Goal: Task Accomplishment & Management: Manage account settings

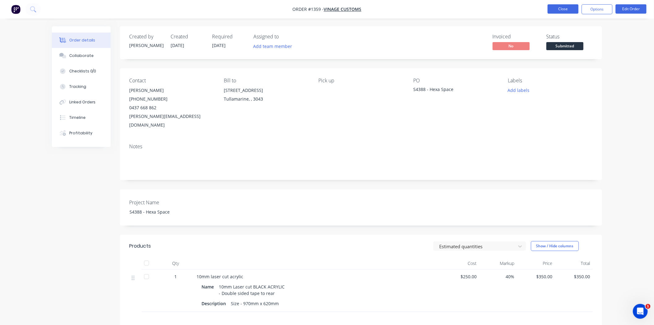
click at [560, 8] on button "Close" at bounding box center [563, 8] width 31 height 9
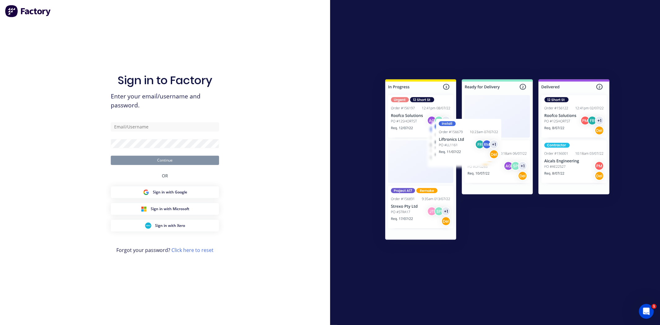
type input "[EMAIL_ADDRESS][DOMAIN_NAME]"
click at [258, 160] on div "Sign in to Factory Enter your email/username and password. [EMAIL_ADDRESS][DOMA…" at bounding box center [165, 162] width 330 height 325
click at [169, 156] on button "Continue" at bounding box center [165, 160] width 108 height 9
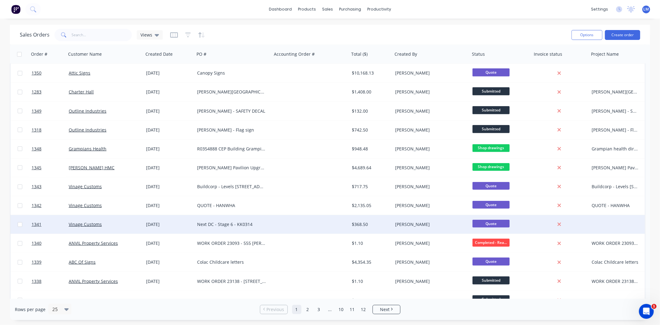
scroll to position [237, 0]
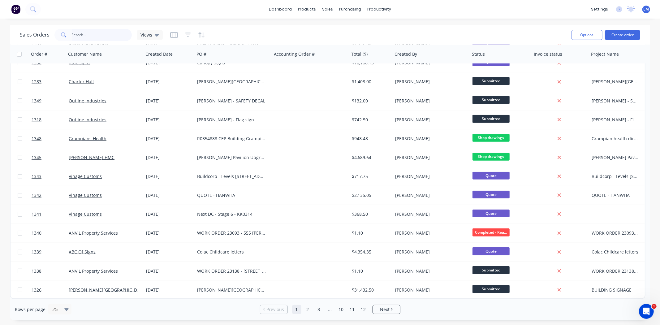
click at [83, 35] on input "text" at bounding box center [102, 35] width 60 height 12
type input "vinag"
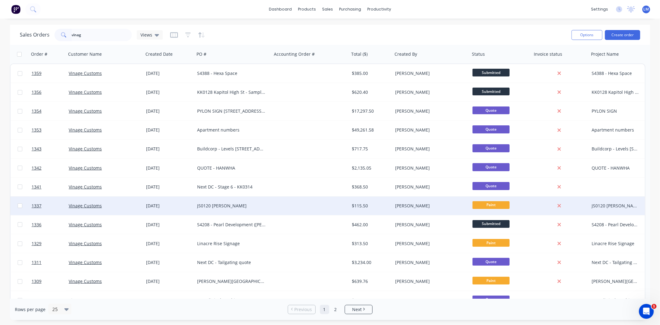
click at [267, 206] on div "JS0120 [PERSON_NAME]" at bounding box center [233, 206] width 72 height 6
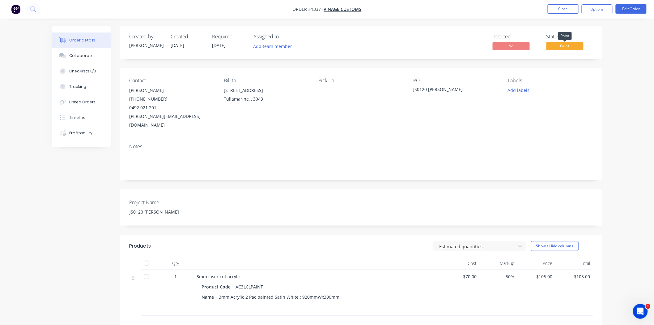
click at [567, 47] on span "Paint" at bounding box center [565, 46] width 37 height 8
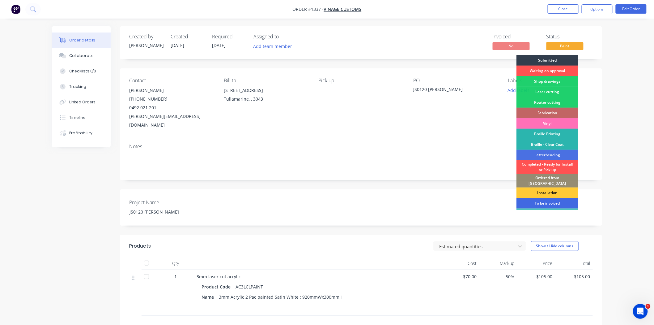
click at [560, 199] on div "To be invoiced" at bounding box center [548, 203] width 62 height 11
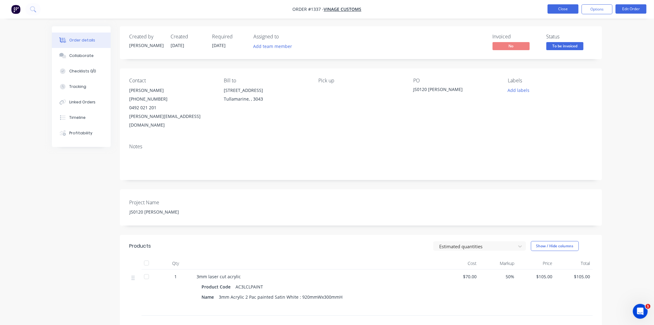
click at [563, 9] on button "Close" at bounding box center [563, 8] width 31 height 9
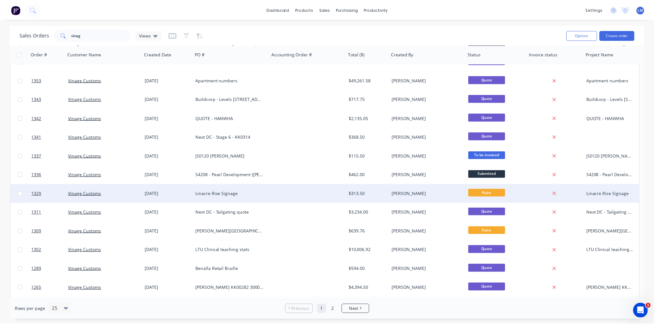
scroll to position [137, 0]
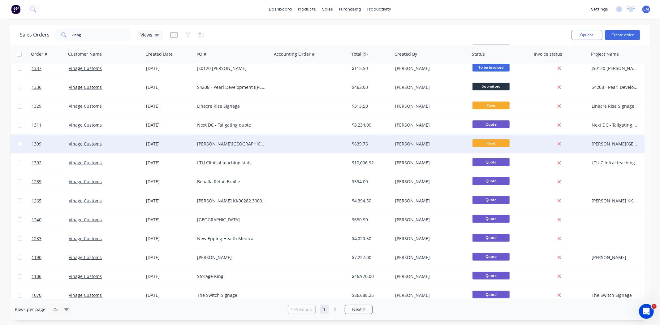
click at [279, 144] on div at bounding box center [310, 144] width 77 height 19
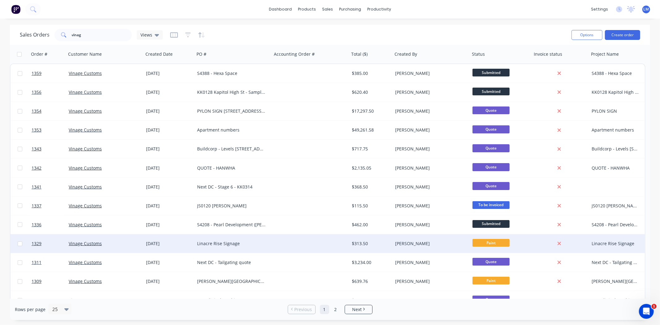
click at [272, 248] on div at bounding box center [310, 243] width 77 height 19
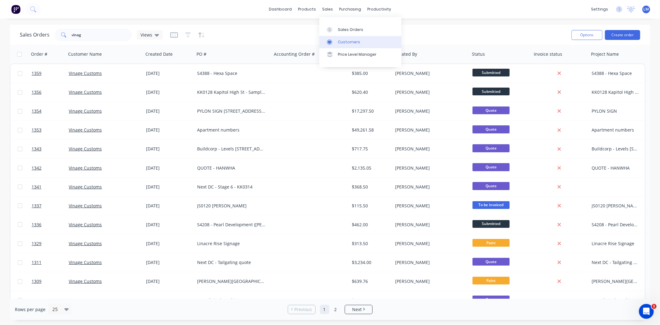
click at [347, 40] on div "Customers" at bounding box center [349, 42] width 22 height 6
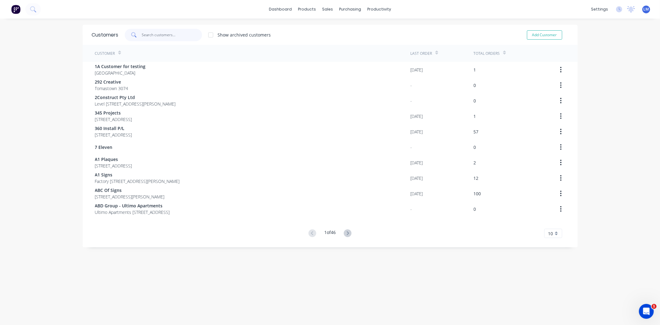
click at [148, 33] on input "text" at bounding box center [172, 35] width 60 height 12
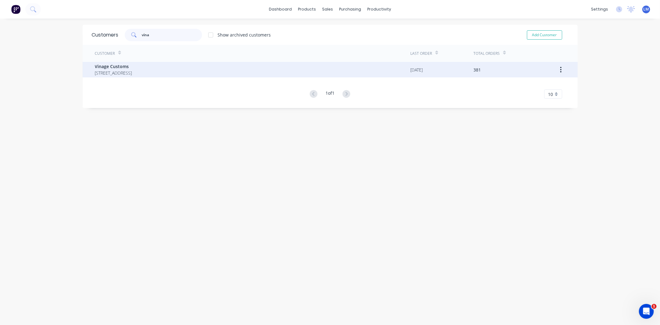
type input "vina"
click at [128, 69] on span "Vinage Customs" at bounding box center [113, 66] width 37 height 6
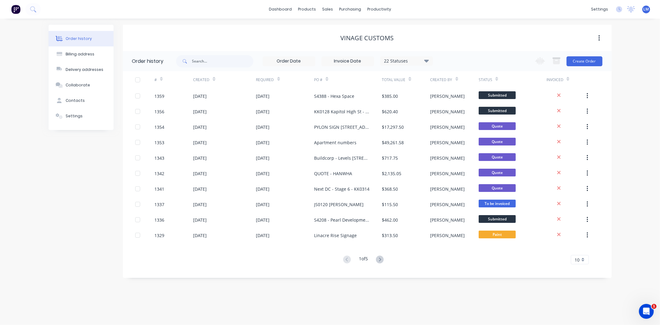
click at [423, 59] on div "22 Statuses" at bounding box center [406, 61] width 52 height 7
click at [457, 132] on label at bounding box center [457, 132] width 0 height 0
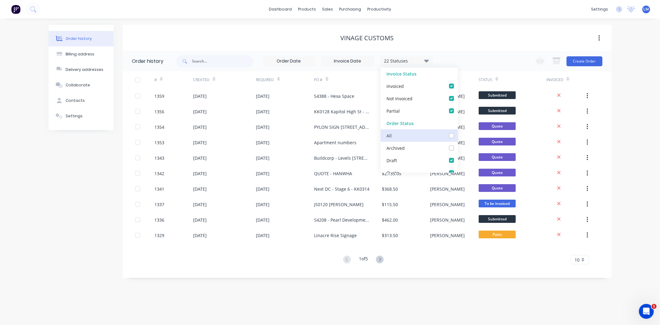
click at [457, 137] on input "checkbox" at bounding box center [459, 135] width 5 height 6
checkbox input "true"
click at [490, 45] on div "Vinage Customs" at bounding box center [367, 38] width 489 height 26
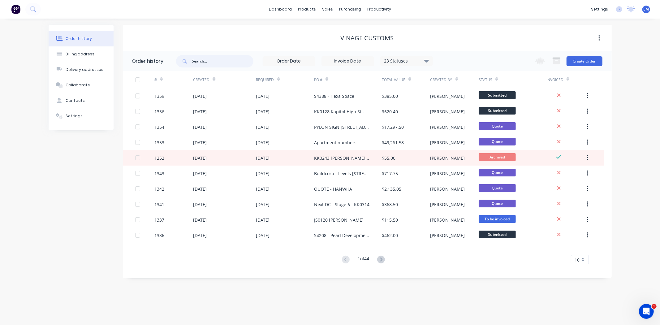
click at [203, 62] on input "text" at bounding box center [222, 61] width 61 height 12
type input "[PERSON_NAME]"
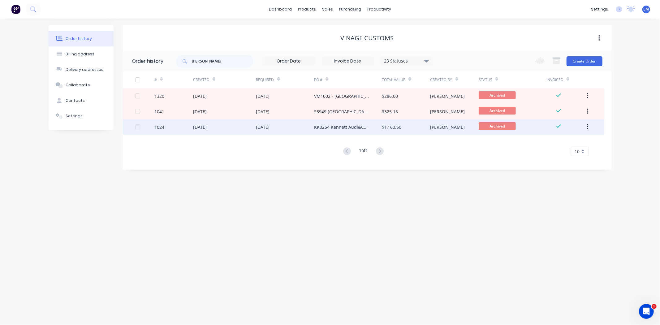
click at [332, 129] on div "KK0254 Kennett Audi&Cupra" at bounding box center [341, 127] width 55 height 6
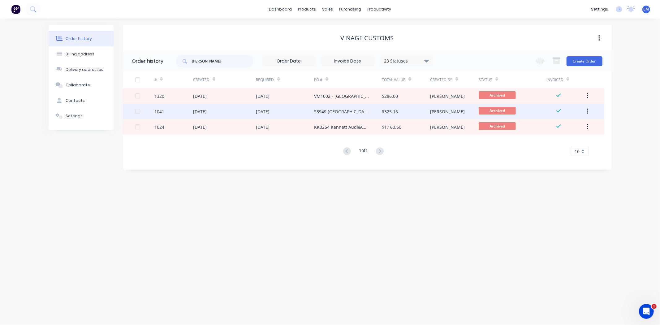
click at [359, 113] on div "S3949 [GEOGRAPHIC_DATA] Co - GPT Signage" at bounding box center [341, 111] width 55 height 6
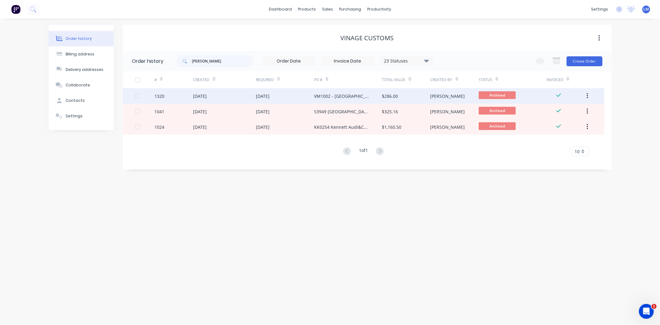
click at [270, 95] on div "[DATE]" at bounding box center [263, 96] width 14 height 6
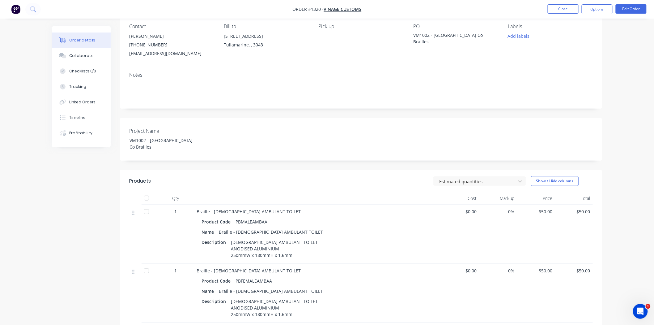
scroll to position [42, 0]
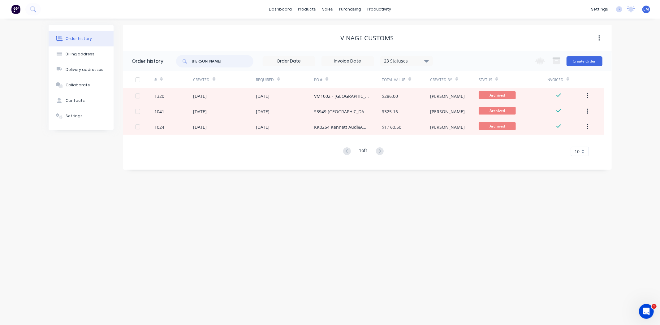
drag, startPoint x: 206, startPoint y: 61, endPoint x: 166, endPoint y: 61, distance: 40.5
click at [166, 61] on header "Order history [PERSON_NAME] 23 Statuses Invoice Status Invoiced Not Invoiced Pa…" at bounding box center [367, 61] width 489 height 20
type input "audi"
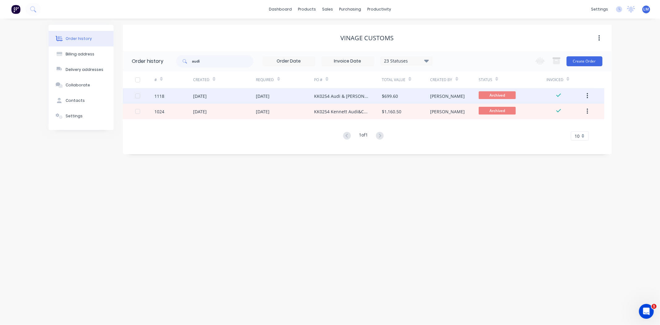
click at [335, 95] on div "KK0254 Audi & [PERSON_NAME] Brailles" at bounding box center [341, 96] width 55 height 6
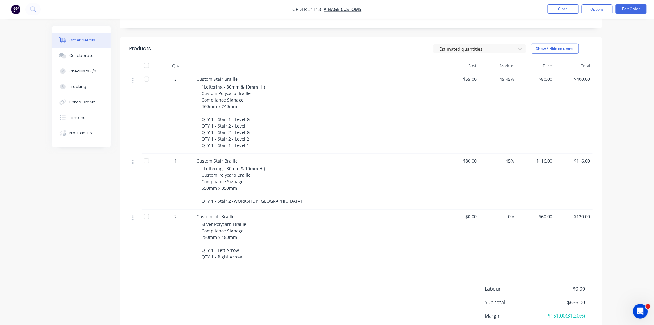
scroll to position [206, 0]
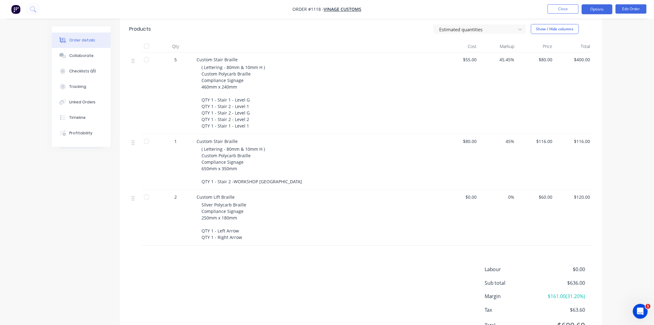
click at [601, 11] on button "Options" at bounding box center [597, 9] width 31 height 10
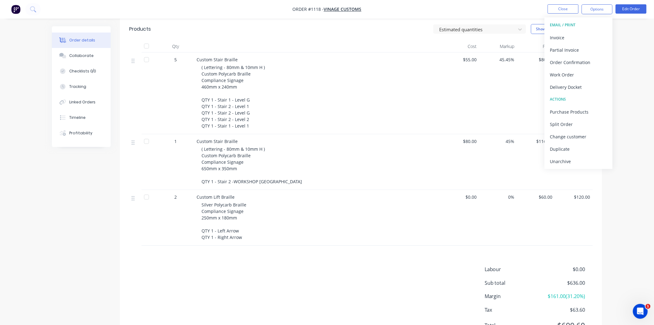
click at [352, 281] on div "Labour $0.00 Sub total $636.00 Margin $161.00 ( 31.20 %) Tax $63.60 Total $699.…" at bounding box center [361, 301] width 464 height 72
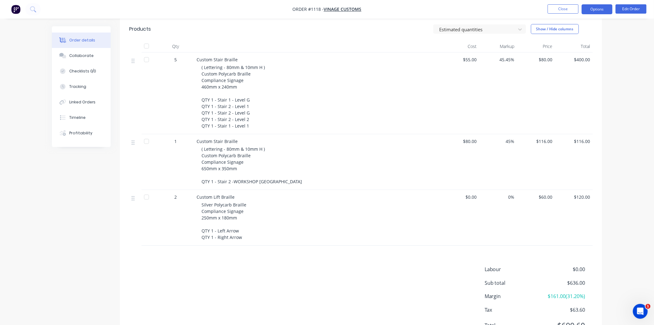
click at [600, 10] on button "Options" at bounding box center [597, 9] width 31 height 10
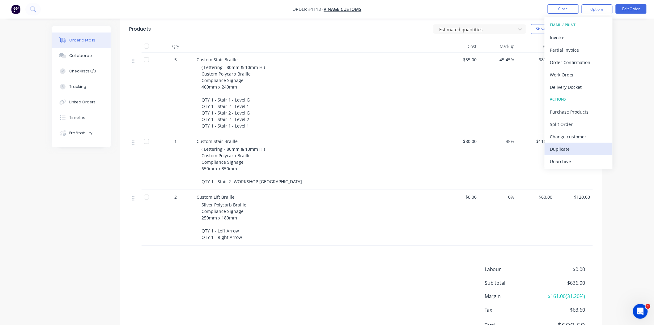
click at [571, 150] on div "Duplicate" at bounding box center [578, 148] width 57 height 9
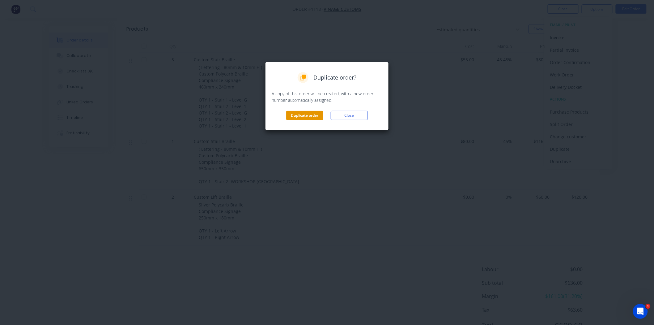
click at [292, 113] on button "Duplicate order" at bounding box center [304, 115] width 37 height 9
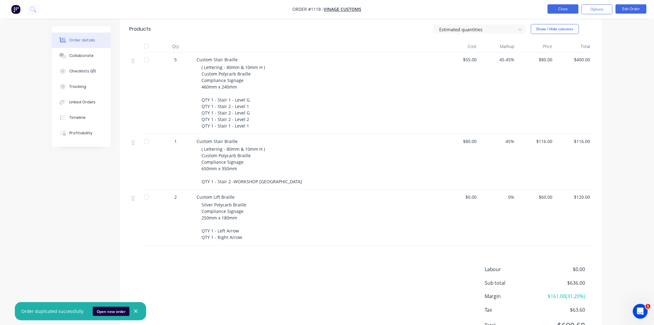
click at [572, 10] on button "Close" at bounding box center [563, 8] width 31 height 9
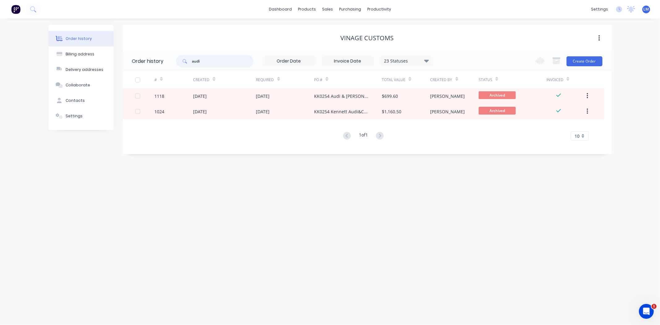
drag, startPoint x: 204, startPoint y: 62, endPoint x: 177, endPoint y: 58, distance: 27.2
click at [177, 58] on div "audi" at bounding box center [214, 61] width 77 height 12
click at [415, 211] on div "Order history Billing address Delivery addresses Collaborate Contacts Settings …" at bounding box center [330, 172] width 660 height 306
click at [640, 189] on div "Order history Billing address Delivery addresses Collaborate Contacts Settings …" at bounding box center [330, 172] width 660 height 306
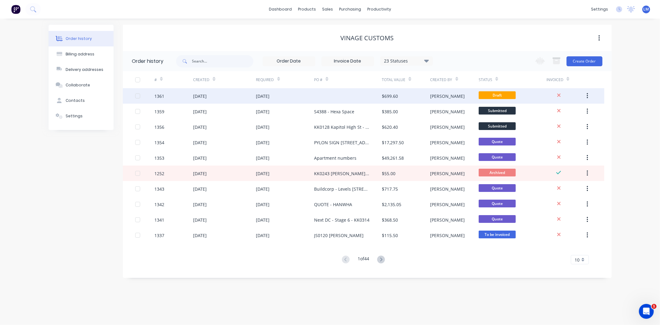
click at [361, 94] on div at bounding box center [348, 95] width 68 height 15
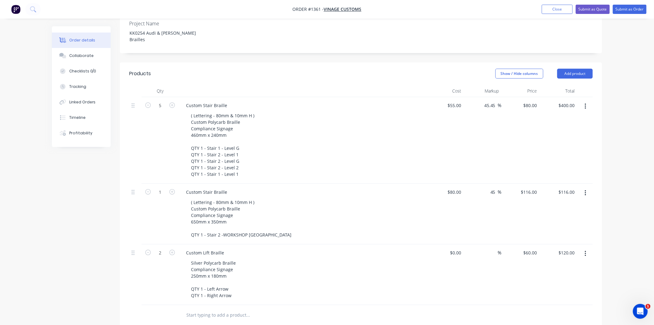
scroll to position [172, 0]
click at [584, 100] on button "button" at bounding box center [586, 105] width 15 height 11
click at [557, 155] on div "Delete" at bounding box center [564, 159] width 48 height 9
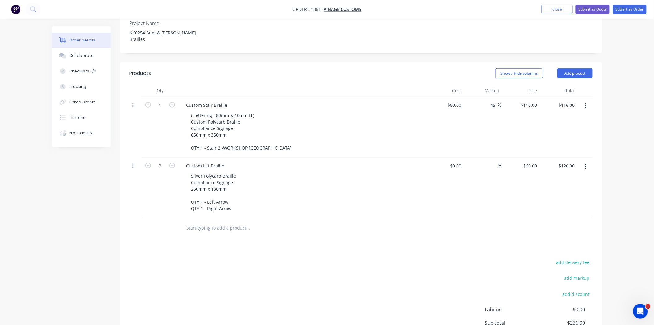
click at [585, 163] on icon "button" at bounding box center [586, 166] width 2 height 7
click at [556, 216] on div "Delete" at bounding box center [564, 220] width 48 height 9
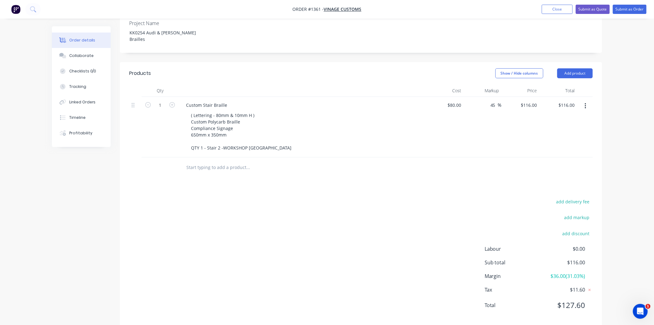
scroll to position [167, 0]
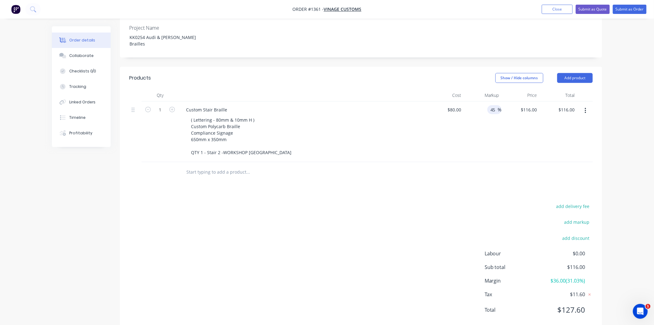
drag, startPoint x: 493, startPoint y: 93, endPoint x: 498, endPoint y: 93, distance: 5.3
click at [498, 105] on div "45 45 %" at bounding box center [495, 109] width 14 height 9
type input "4"
type input "60"
type input "$128.00"
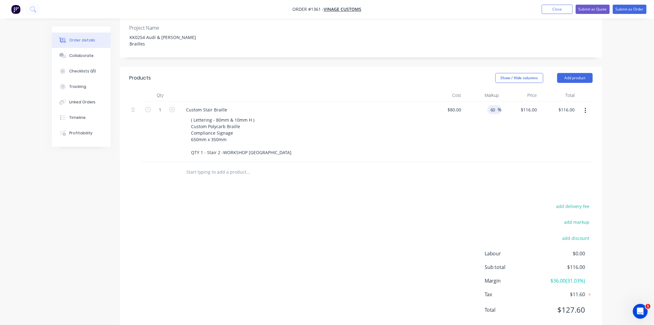
type input "$128.00"
click at [460, 171] on div "Products Show / Hide columns Add product Qty Cost Markup Price Total 1 Custom S…" at bounding box center [361, 199] width 482 height 264
drag, startPoint x: 526, startPoint y: 95, endPoint x: 541, endPoint y: 99, distance: 15.6
click at [541, 101] on div "1 Custom Stair Braille ( Lettering - 80mm & 10mm H ) Custom Polycarb Braille Co…" at bounding box center [361, 131] width 464 height 61
type input "130"
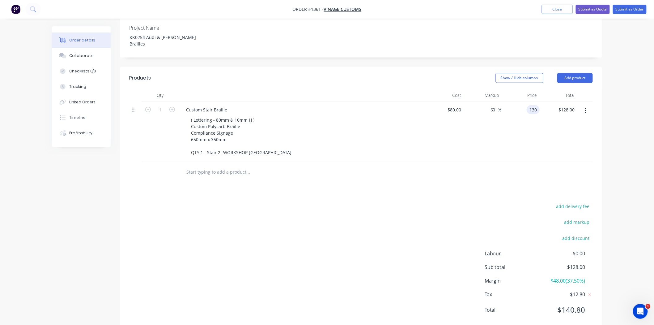
type input "62.5"
type input "$130.00"
click at [353, 221] on div "add delivery fee add markup add discount Labour $0.00 Sub total $128.00 Margin …" at bounding box center [361, 261] width 464 height 119
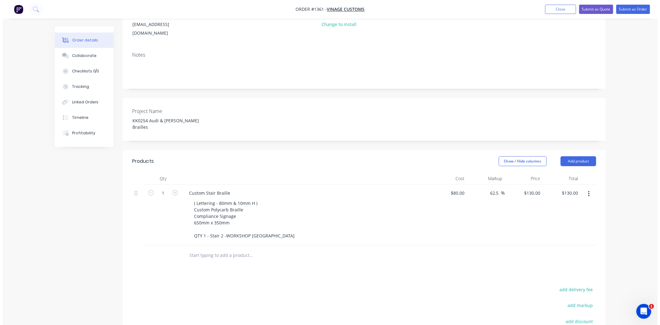
scroll to position [0, 0]
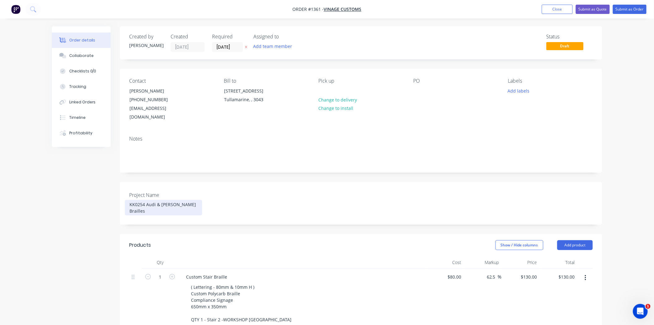
click at [186, 200] on div "KK0254 Audi & [PERSON_NAME] Brailles" at bounding box center [163, 207] width 77 height 15
click at [419, 93] on div at bounding box center [418, 90] width 10 height 9
click at [634, 8] on button "Submit as Order" at bounding box center [630, 9] width 34 height 9
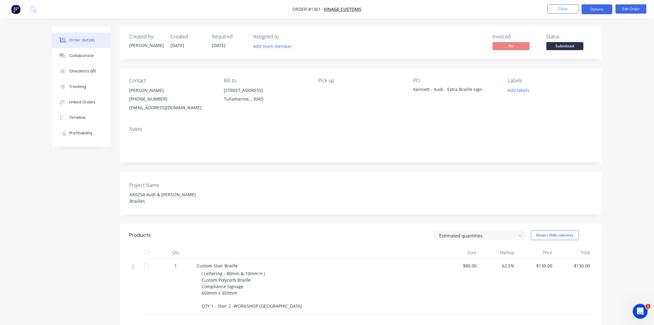
click at [593, 8] on button "Options" at bounding box center [597, 9] width 31 height 10
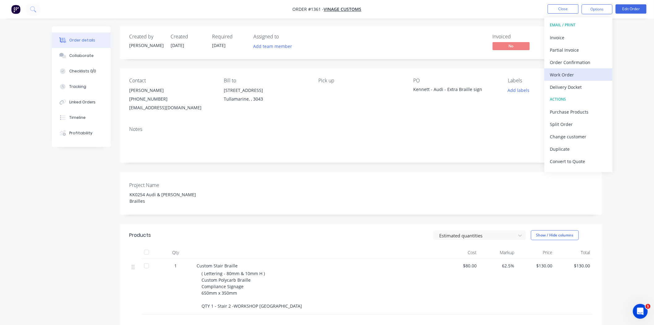
click at [567, 73] on div "Work Order" at bounding box center [578, 74] width 57 height 9
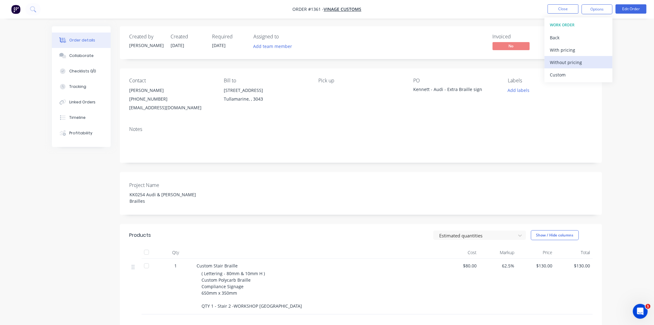
click at [566, 62] on div "Without pricing" at bounding box center [578, 62] width 57 height 9
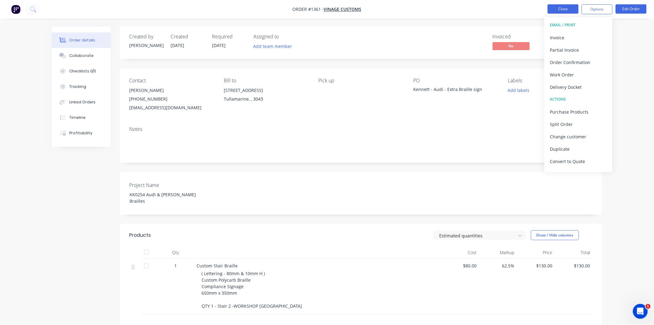
click at [570, 8] on button "Close" at bounding box center [563, 8] width 31 height 9
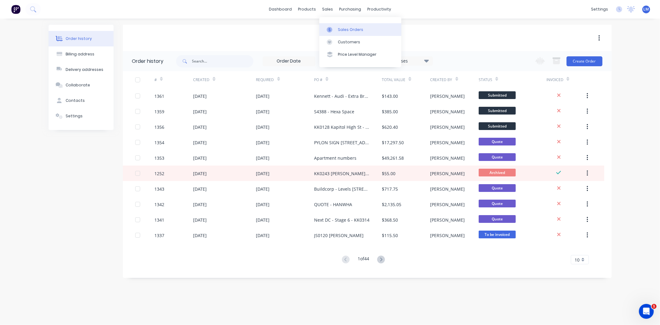
click at [348, 27] on div "Sales Orders" at bounding box center [350, 30] width 25 height 6
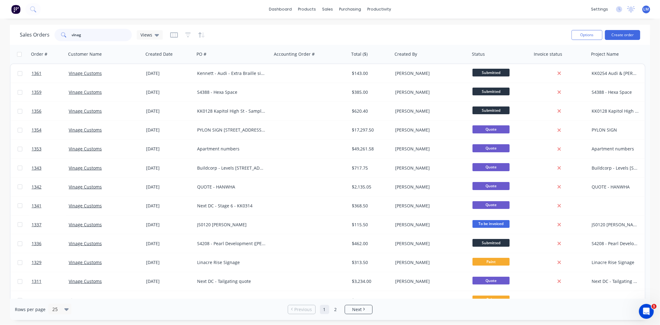
drag, startPoint x: 77, startPoint y: 38, endPoint x: 60, endPoint y: 39, distance: 17.6
click at [60, 39] on div "vinag" at bounding box center [92, 35] width 77 height 12
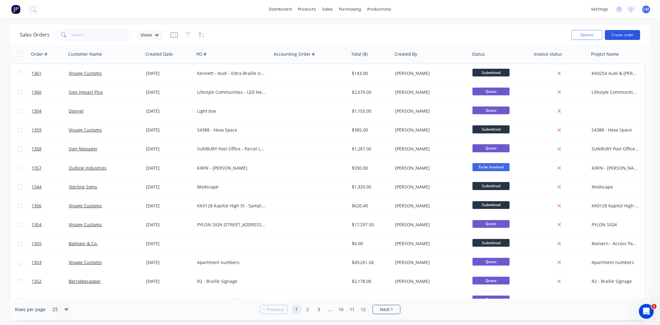
click at [625, 33] on button "Create order" at bounding box center [621, 35] width 35 height 10
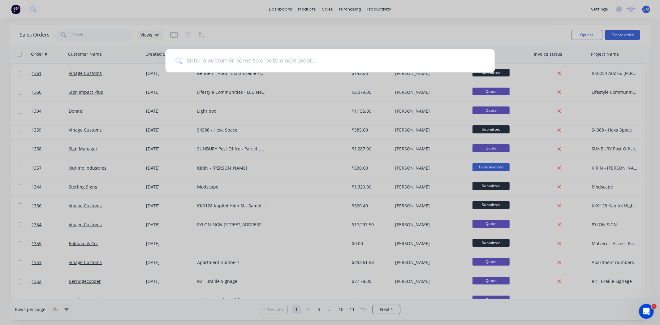
click at [291, 65] on input at bounding box center [333, 60] width 303 height 23
